Goal: Task Accomplishment & Management: Use online tool/utility

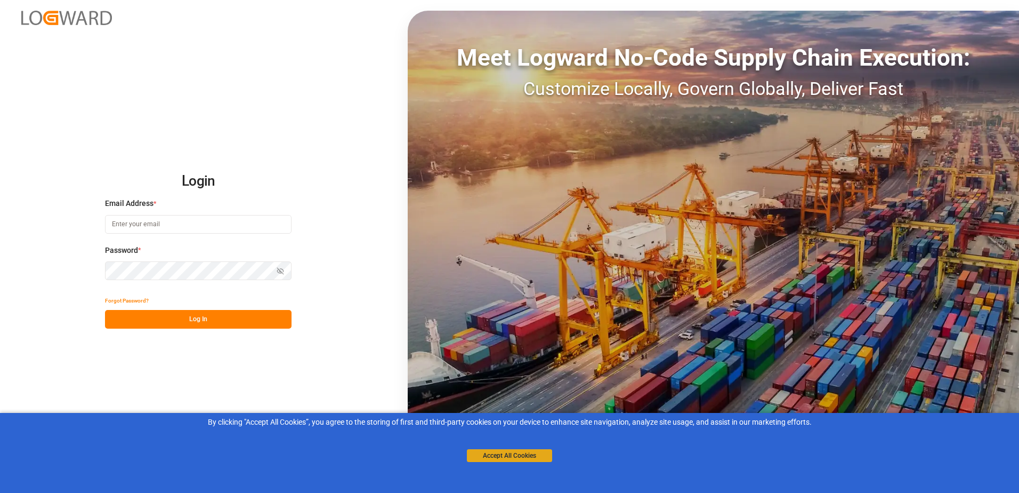
type input "[PERSON_NAME][EMAIL_ADDRESS][PERSON_NAME][DOMAIN_NAME]"
click at [530, 456] on button "Accept All Cookies" at bounding box center [509, 455] width 85 height 13
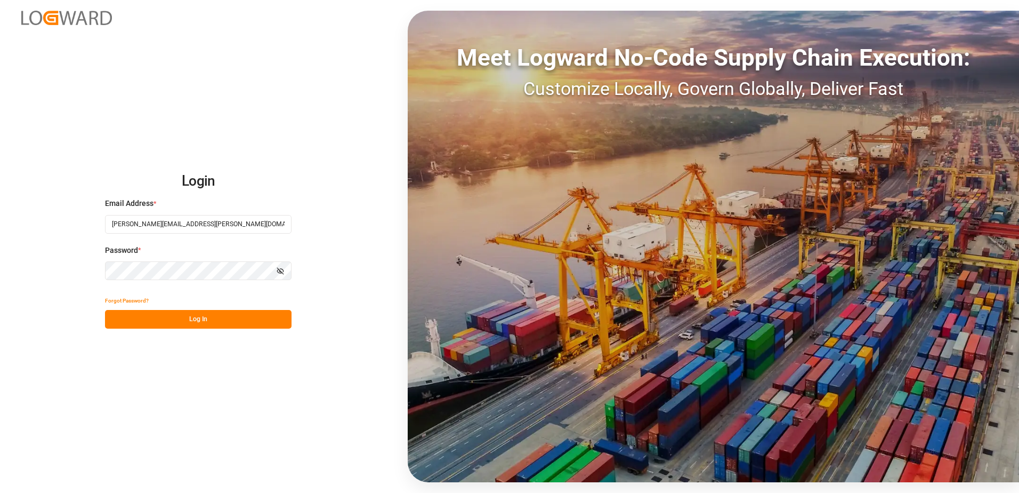
click at [206, 319] on button "Log In" at bounding box center [198, 319] width 187 height 19
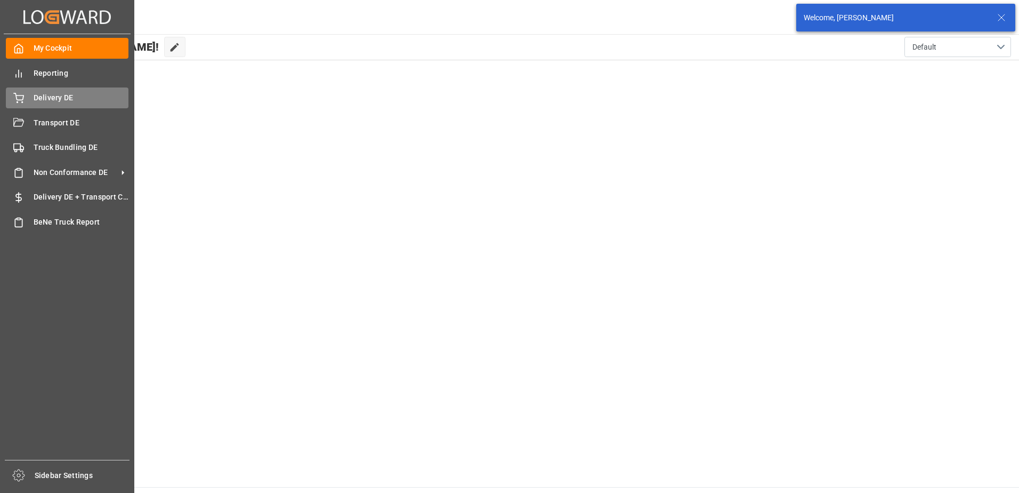
click at [60, 97] on span "Delivery DE" at bounding box center [81, 97] width 95 height 11
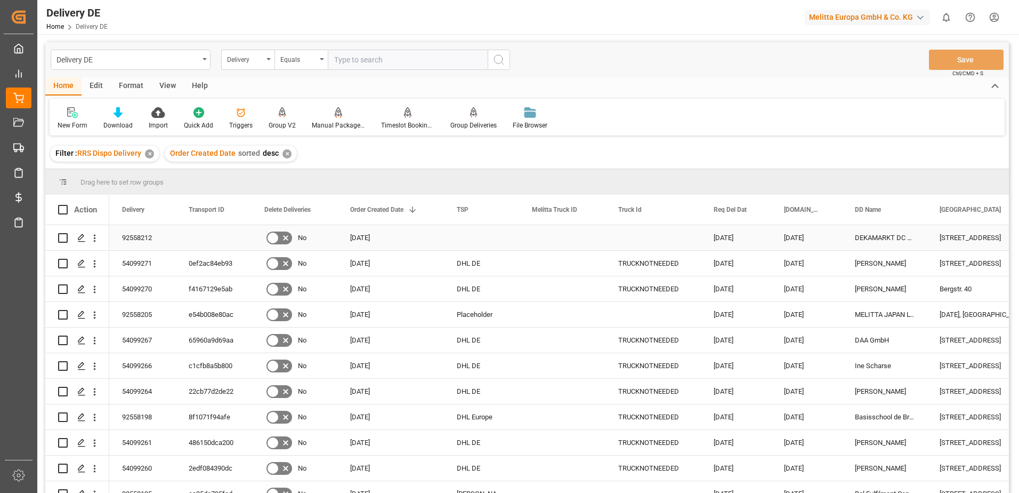
click at [61, 238] on input "Press Space to toggle row selection (unchecked)" at bounding box center [63, 238] width 10 height 10
checkbox input "true"
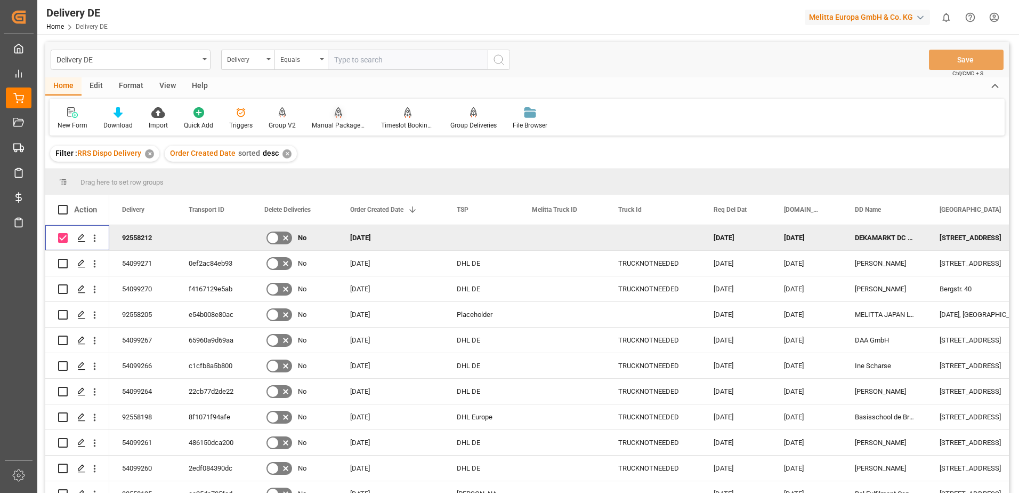
click at [325, 117] on div at bounding box center [338, 112] width 53 height 11
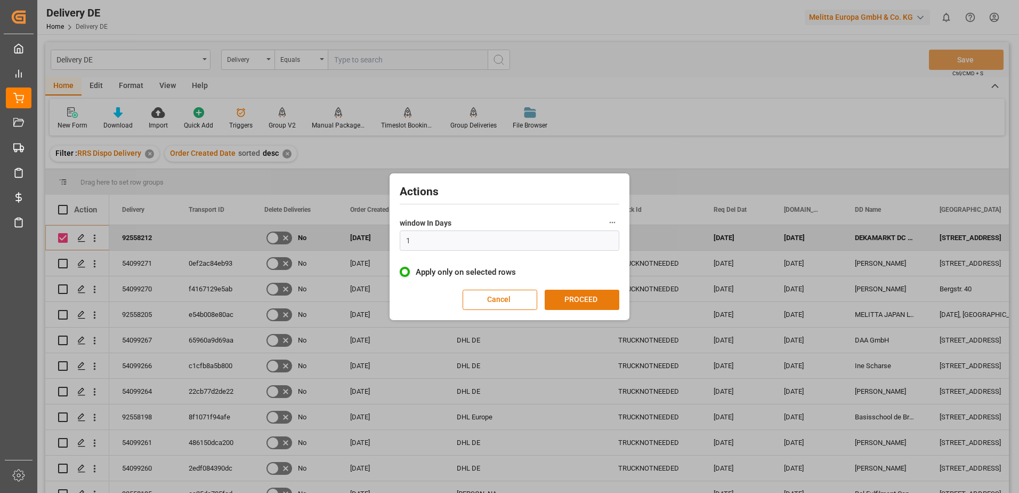
click at [591, 290] on button "PROCEED" at bounding box center [582, 299] width 75 height 20
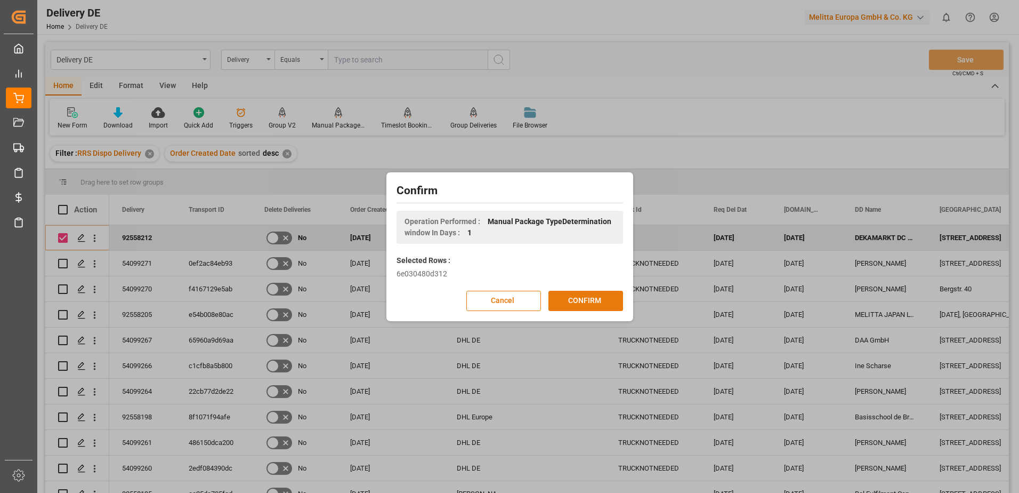
click at [590, 302] on button "CONFIRM" at bounding box center [586, 301] width 75 height 20
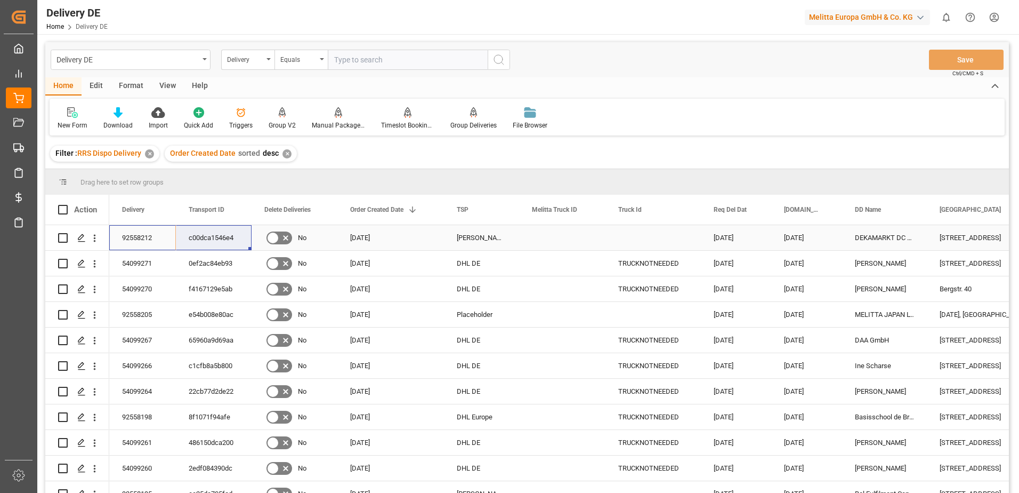
drag, startPoint x: 142, startPoint y: 238, endPoint x: 199, endPoint y: 229, distance: 57.7
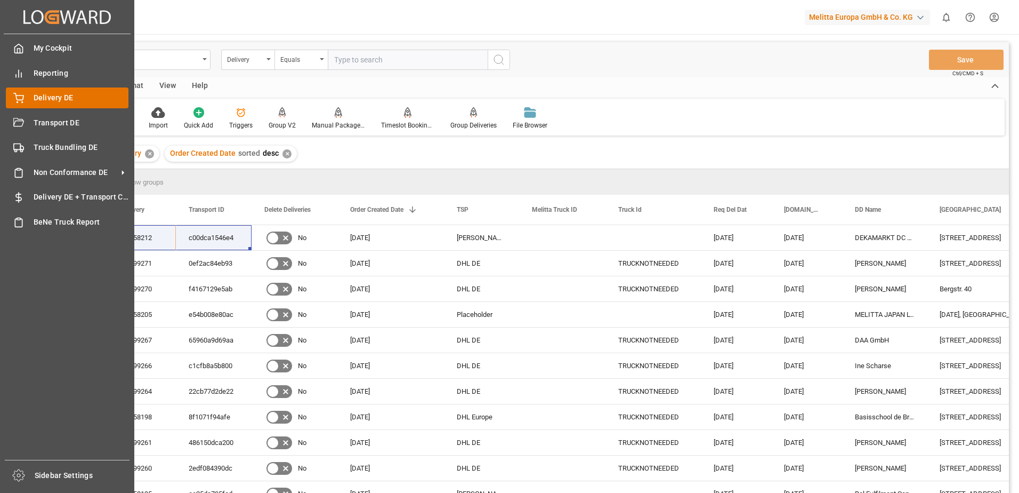
click at [27, 96] on div "Delivery DE Delivery DE" at bounding box center [67, 97] width 123 height 21
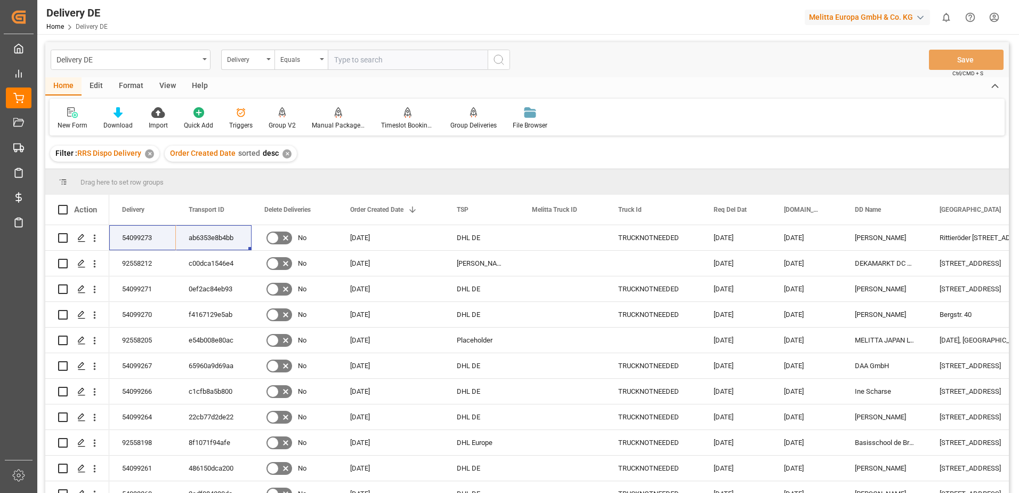
click at [284, 151] on div "✕" at bounding box center [287, 153] width 9 height 9
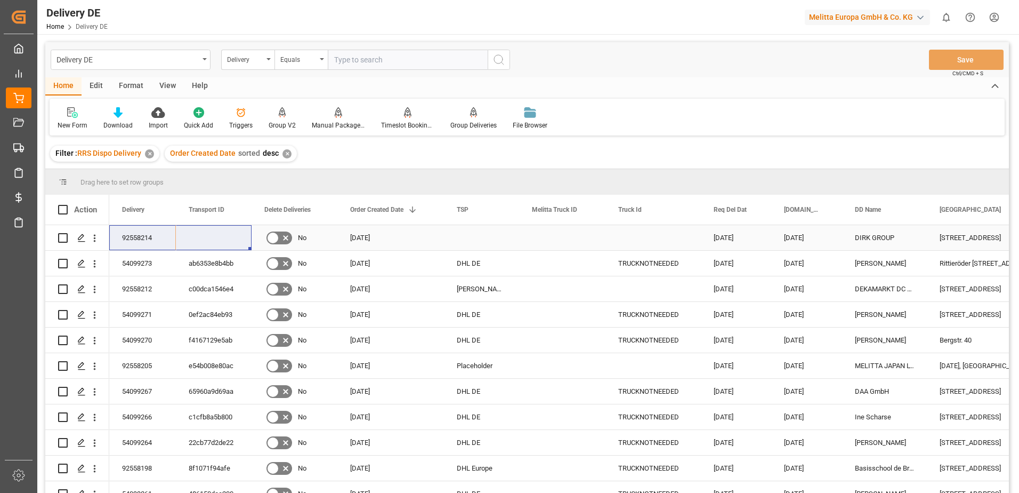
click at [61, 236] on input "Press Space to toggle row selection (unchecked)" at bounding box center [63, 238] width 10 height 10
checkbox input "true"
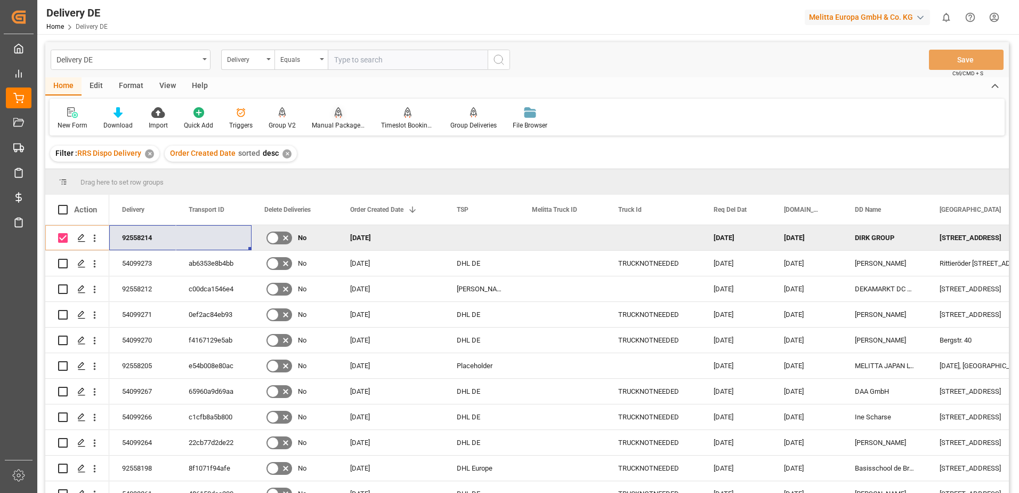
click at [336, 126] on div "Manual Package TypeDetermination" at bounding box center [338, 125] width 53 height 10
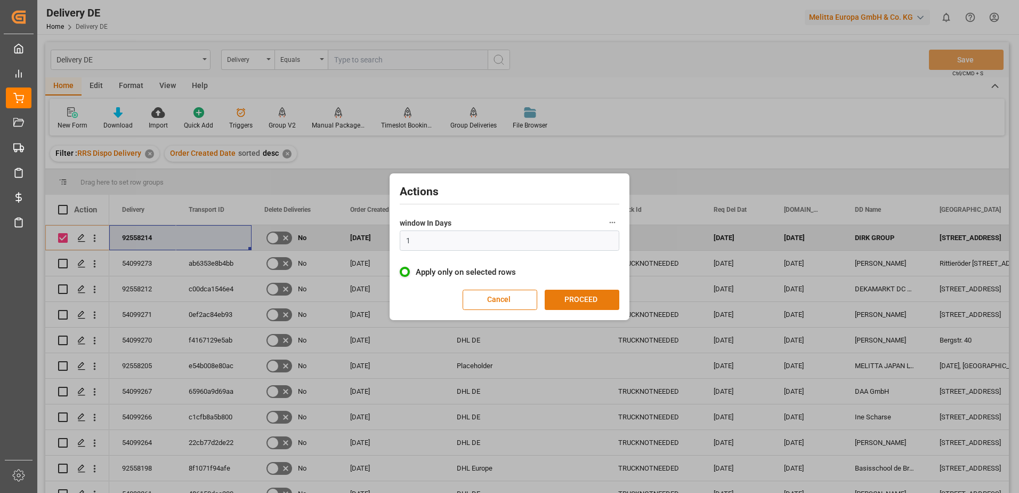
click at [601, 299] on button "PROCEED" at bounding box center [582, 299] width 75 height 20
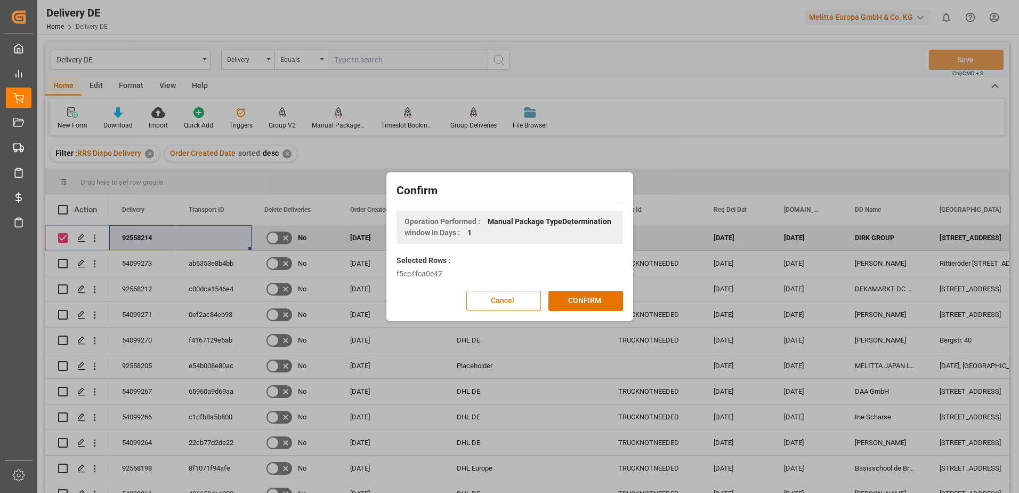
click at [601, 299] on button "CONFIRM" at bounding box center [586, 301] width 75 height 20
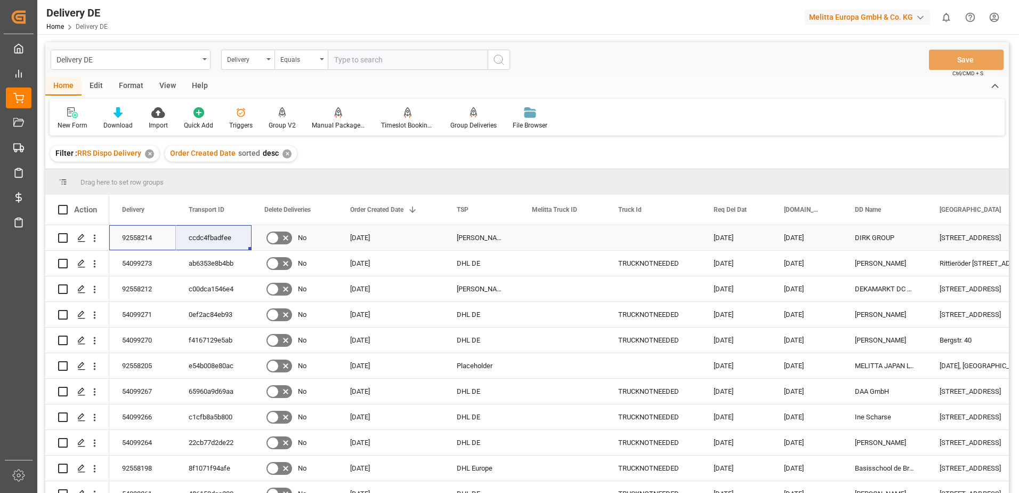
drag, startPoint x: 120, startPoint y: 236, endPoint x: 202, endPoint y: 236, distance: 81.0
click at [284, 155] on div "✕" at bounding box center [287, 153] width 9 height 9
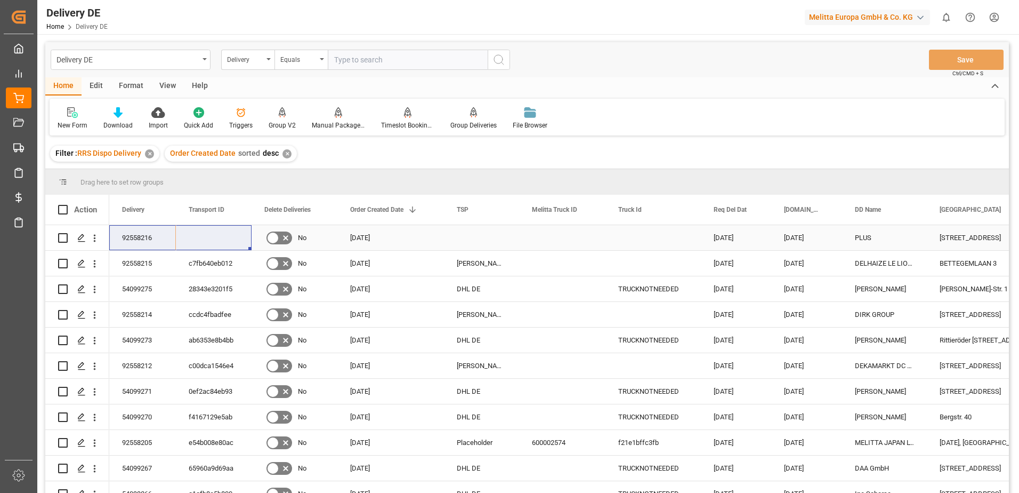
click at [60, 240] on input "Press Space to toggle row selection (unchecked)" at bounding box center [63, 238] width 10 height 10
checkbox input "true"
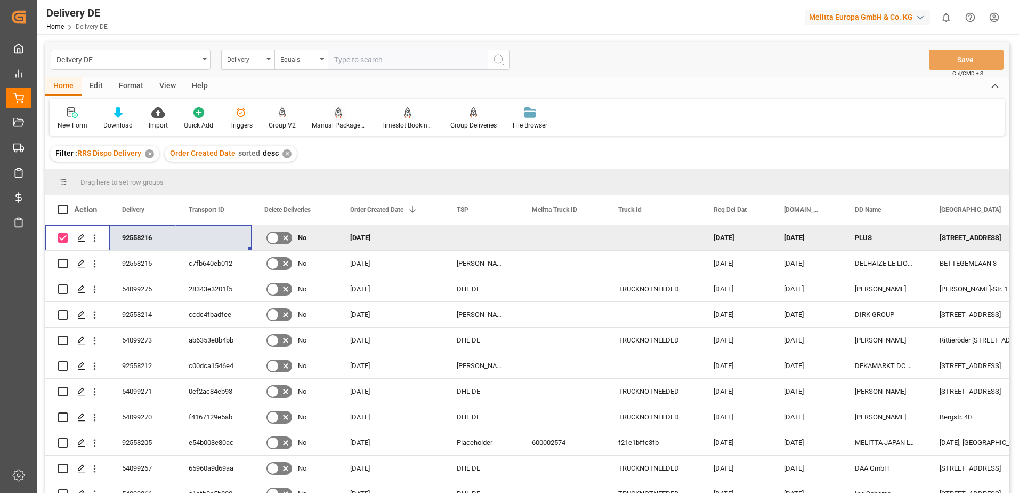
click at [331, 123] on div "Manual Package TypeDetermination" at bounding box center [338, 125] width 53 height 10
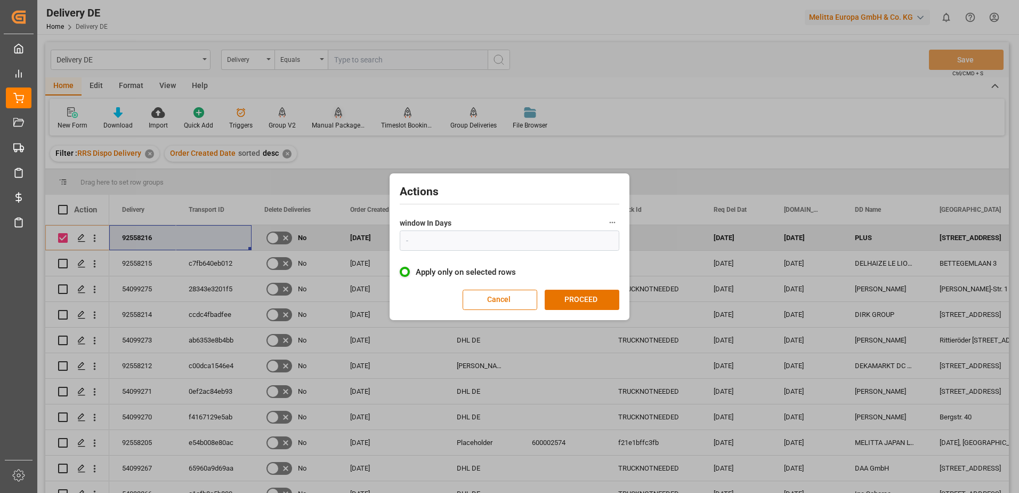
type input "1"
click at [587, 295] on button "PROCEED" at bounding box center [582, 299] width 75 height 20
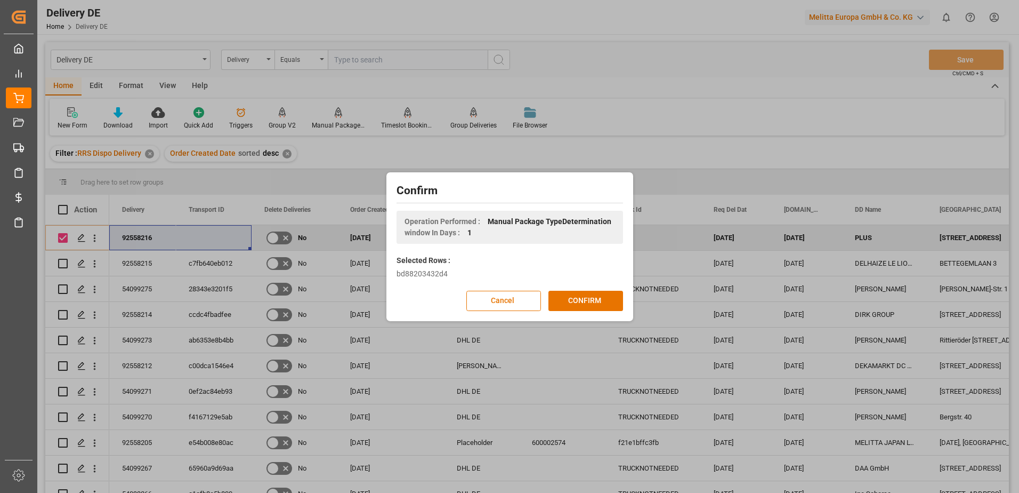
click at [587, 295] on button "CONFIRM" at bounding box center [586, 301] width 75 height 20
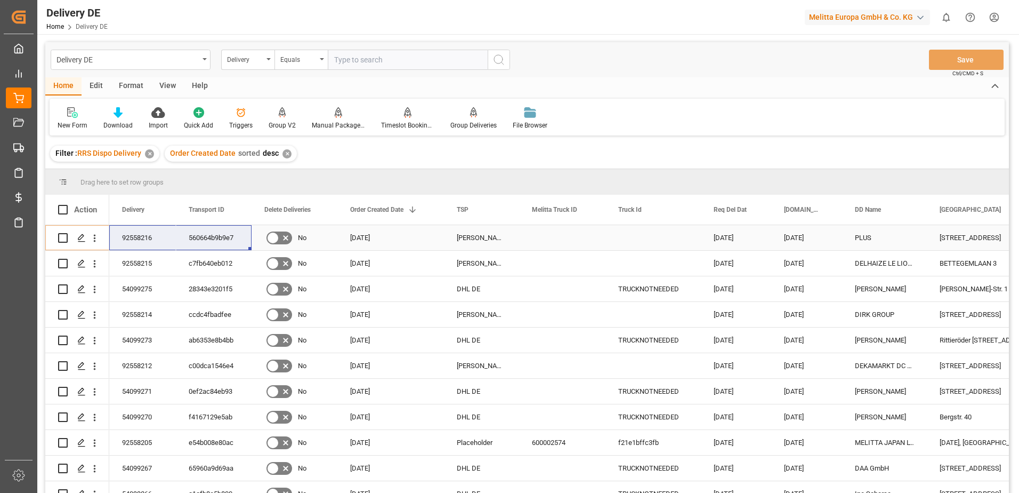
click at [137, 239] on div "92558216" at bounding box center [142, 237] width 67 height 25
drag, startPoint x: 133, startPoint y: 234, endPoint x: 215, endPoint y: 233, distance: 82.6
drag, startPoint x: 144, startPoint y: 237, endPoint x: 204, endPoint y: 237, distance: 60.2
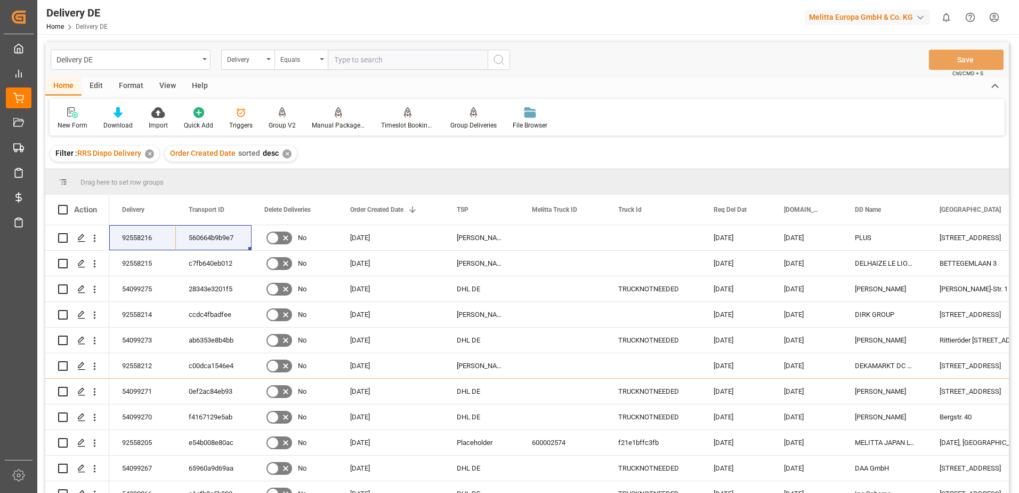
click at [283, 152] on div "✕" at bounding box center [287, 153] width 9 height 9
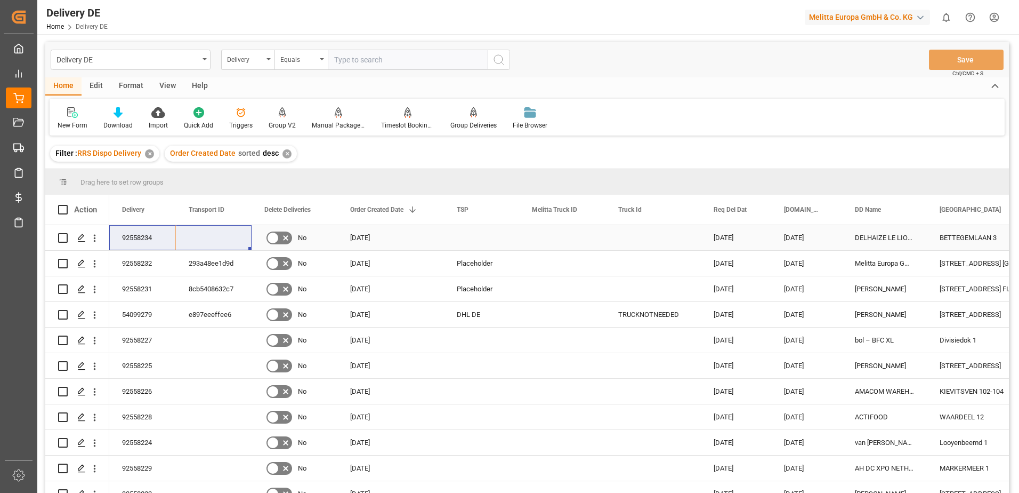
click at [65, 238] on input "Press Space to toggle row selection (unchecked)" at bounding box center [63, 238] width 10 height 10
checkbox input "true"
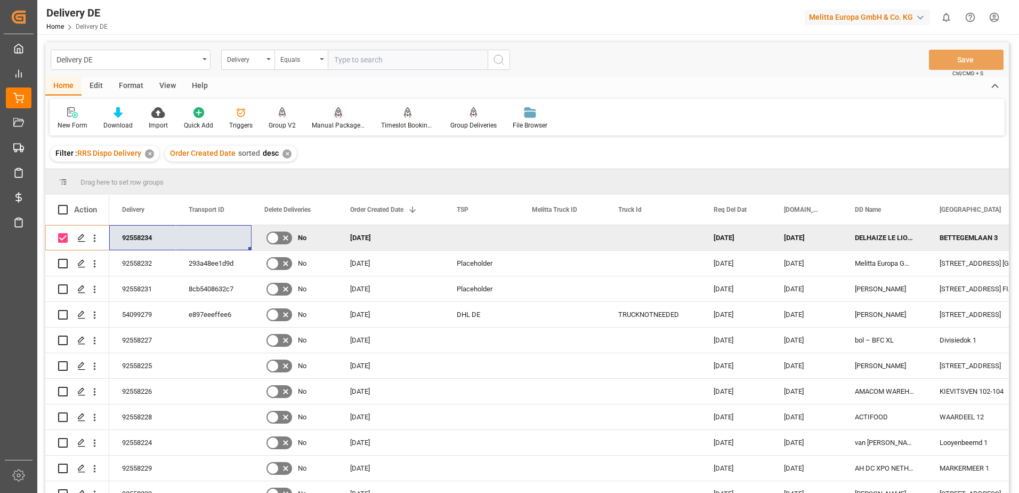
click at [344, 122] on div "Manual Package TypeDetermination" at bounding box center [338, 125] width 53 height 10
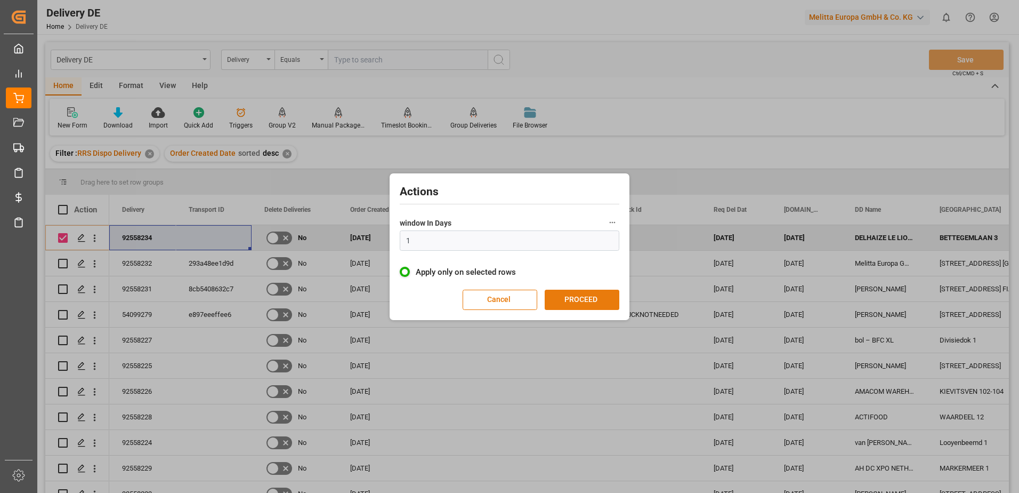
click at [586, 298] on button "PROCEED" at bounding box center [582, 299] width 75 height 20
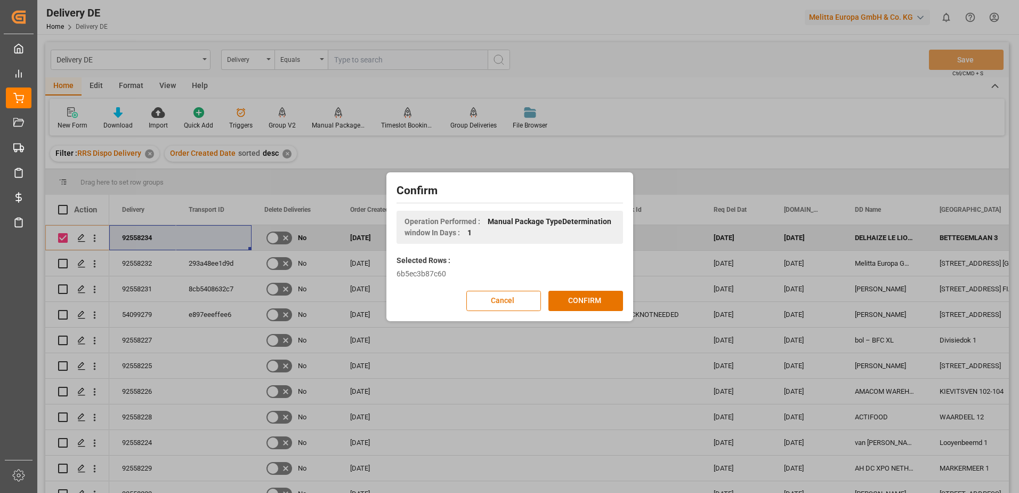
click at [586, 298] on button "CONFIRM" at bounding box center [586, 301] width 75 height 20
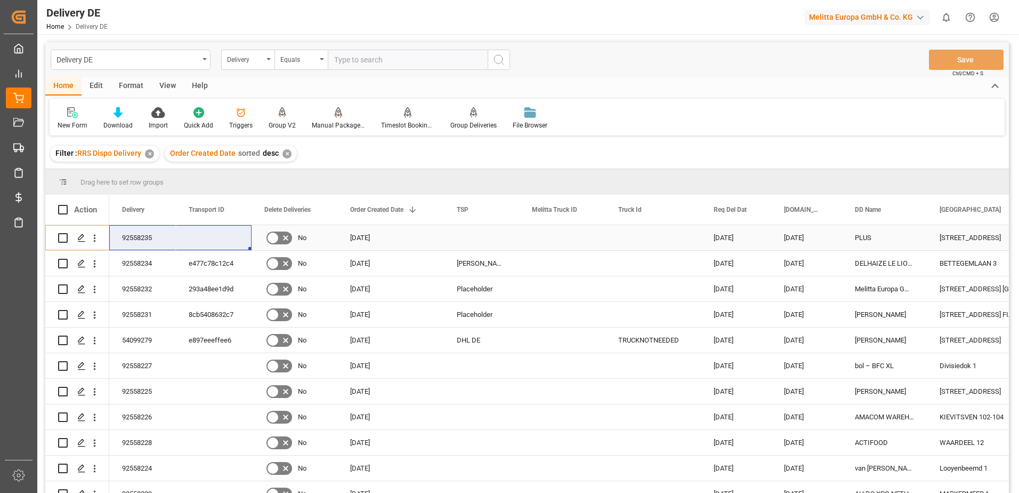
click at [60, 239] on input "Press Space to toggle row selection (unchecked)" at bounding box center [63, 238] width 10 height 10
checkbox input "true"
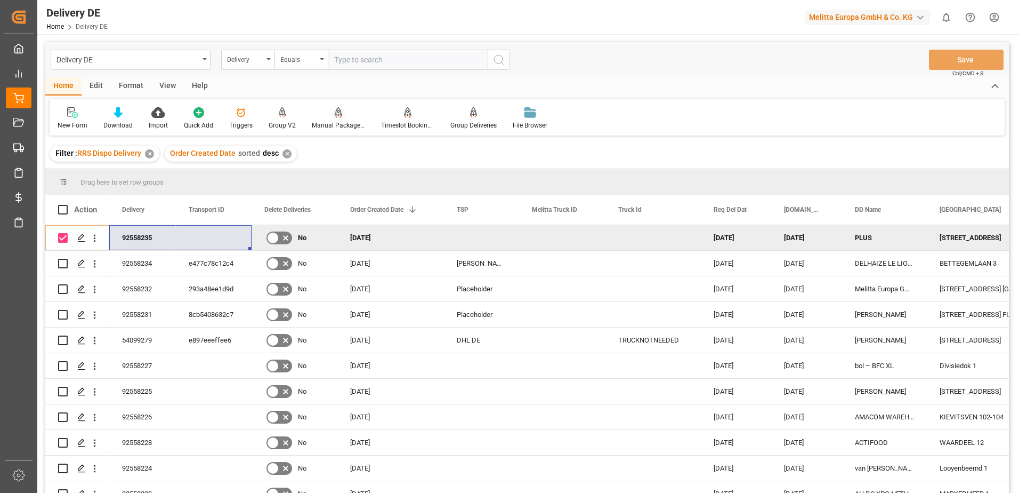
click at [318, 124] on div "Manual Package TypeDetermination" at bounding box center [338, 125] width 53 height 10
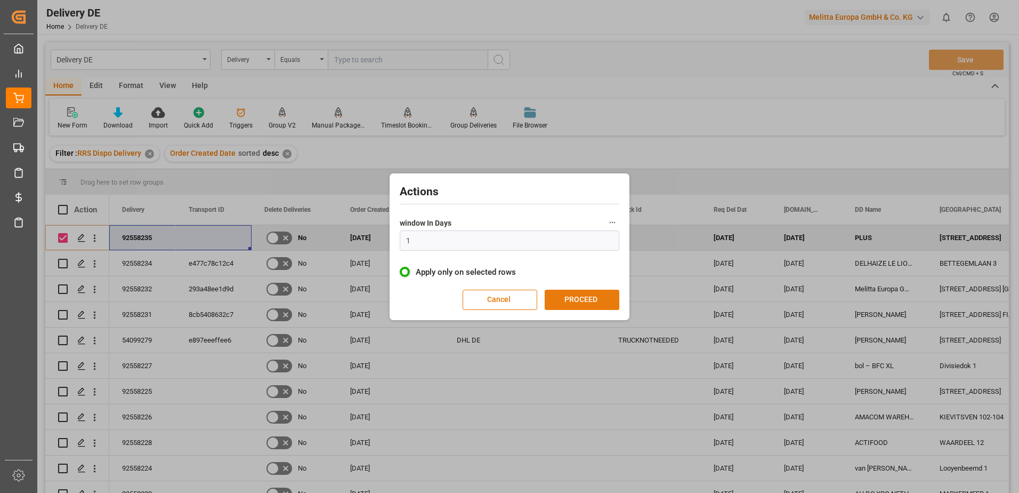
click at [570, 299] on button "PROCEED" at bounding box center [582, 299] width 75 height 20
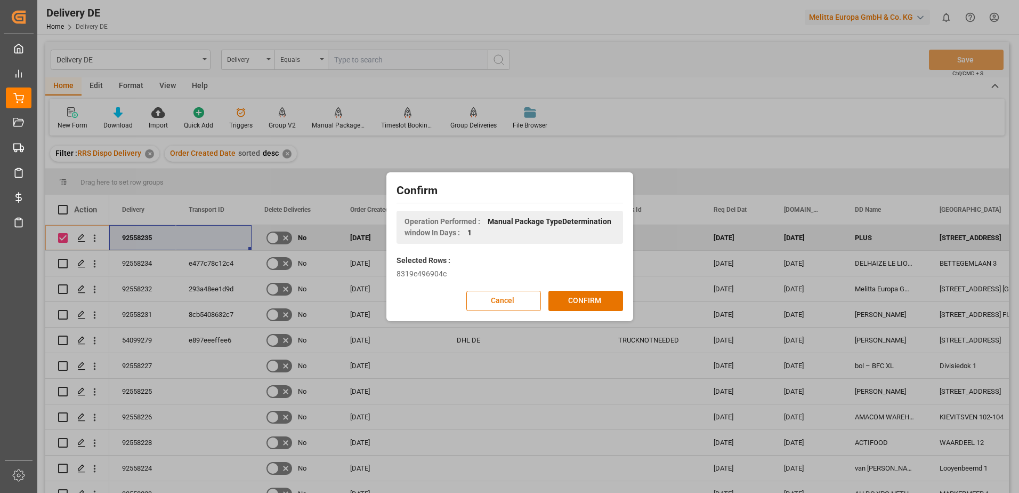
click at [570, 299] on button "CONFIRM" at bounding box center [586, 301] width 75 height 20
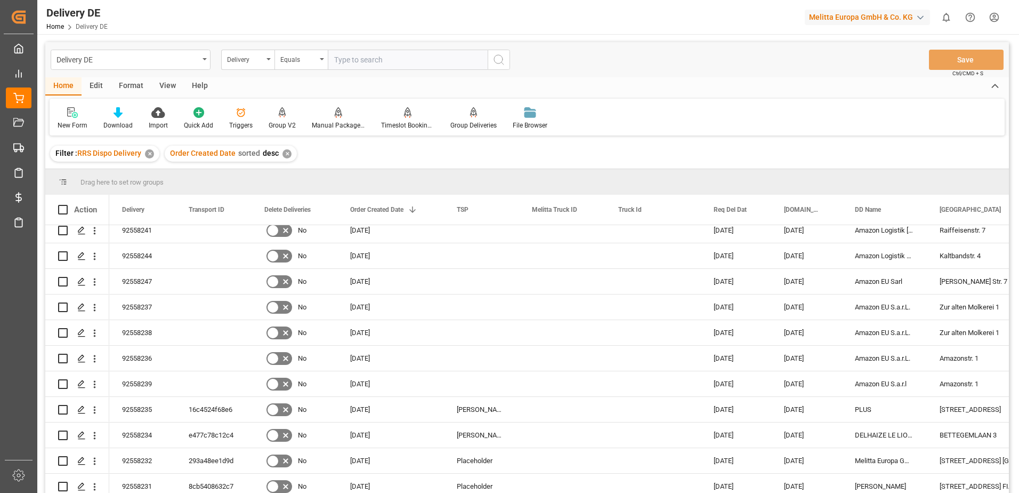
scroll to position [213, 0]
drag, startPoint x: 123, startPoint y: 409, endPoint x: 195, endPoint y: 404, distance: 72.2
